Goal: Task Accomplishment & Management: Manage account settings

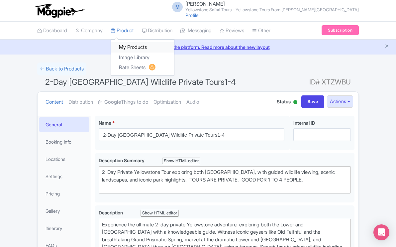
click at [134, 48] on link "My Products" at bounding box center [142, 47] width 63 height 10
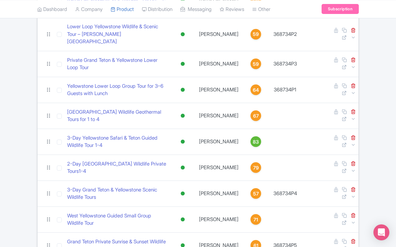
scroll to position [194, 0]
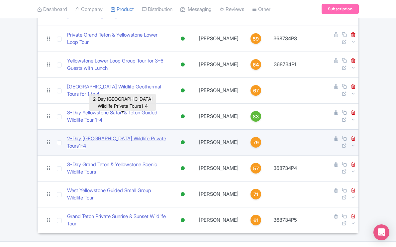
click at [130, 135] on link "2-Day Yellowstone Lower Upper Loop Wildlife Private Tours1-4" at bounding box center [117, 142] width 101 height 15
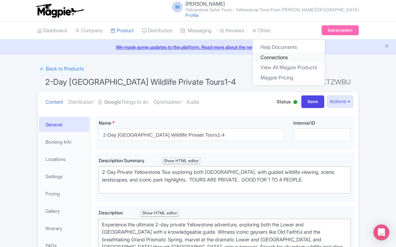
click at [274, 57] on link "Connections" at bounding box center [288, 57] width 72 height 10
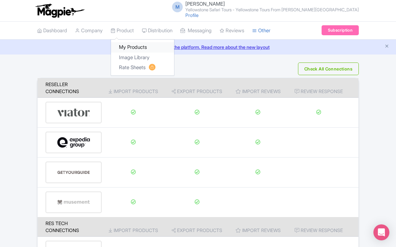
click at [138, 47] on link "My Products" at bounding box center [142, 47] width 63 height 10
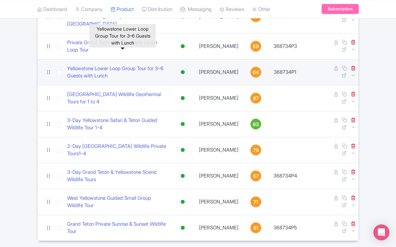
scroll to position [194, 0]
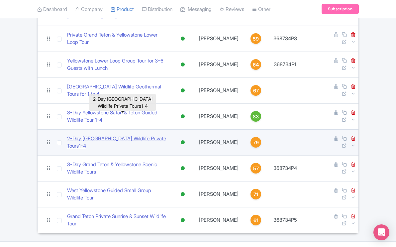
click at [96, 135] on link "2-Day Yellowstone Lower Upper Loop Wildlife Private Tours1-4" at bounding box center [117, 142] width 101 height 15
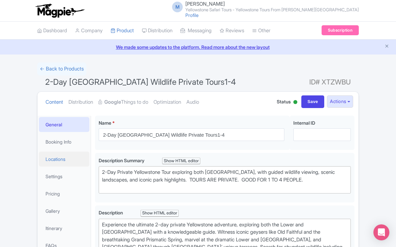
click at [64, 158] on link "Locations" at bounding box center [64, 158] width 50 height 15
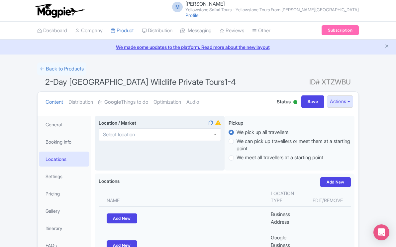
click at [129, 134] on input "Location / Market i" at bounding box center [121, 134] width 36 height 6
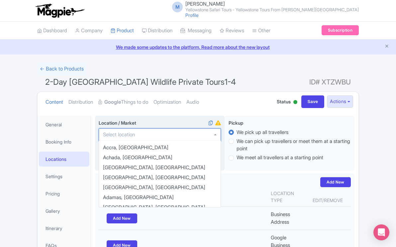
scroll to position [157, 0]
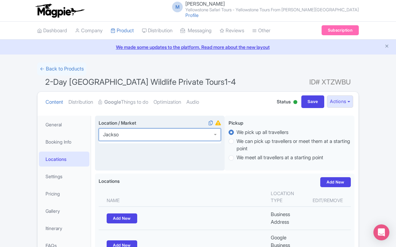
type input "Jackson"
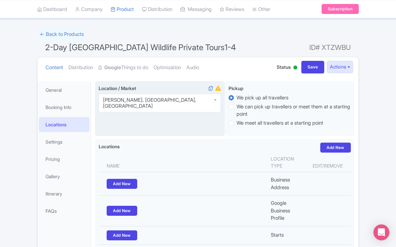
scroll to position [35, 0]
